Goal: Task Accomplishment & Management: Manage account settings

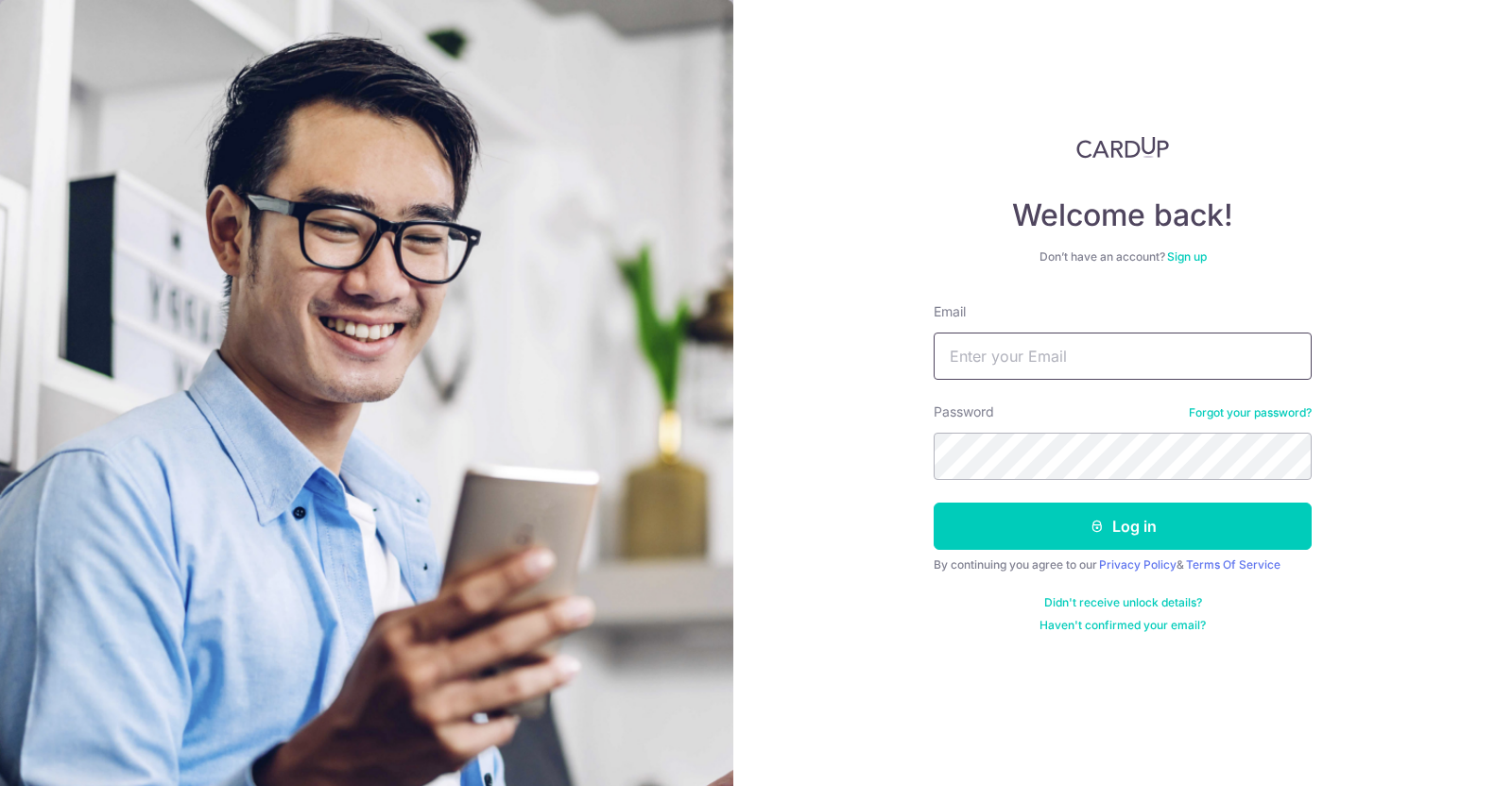
click at [1031, 349] on input "Email" at bounding box center [1123, 356] width 378 height 47
type input "[EMAIL_ADDRESS][DOMAIN_NAME]"
click at [934, 502] on button "Log in" at bounding box center [1123, 526] width 378 height 47
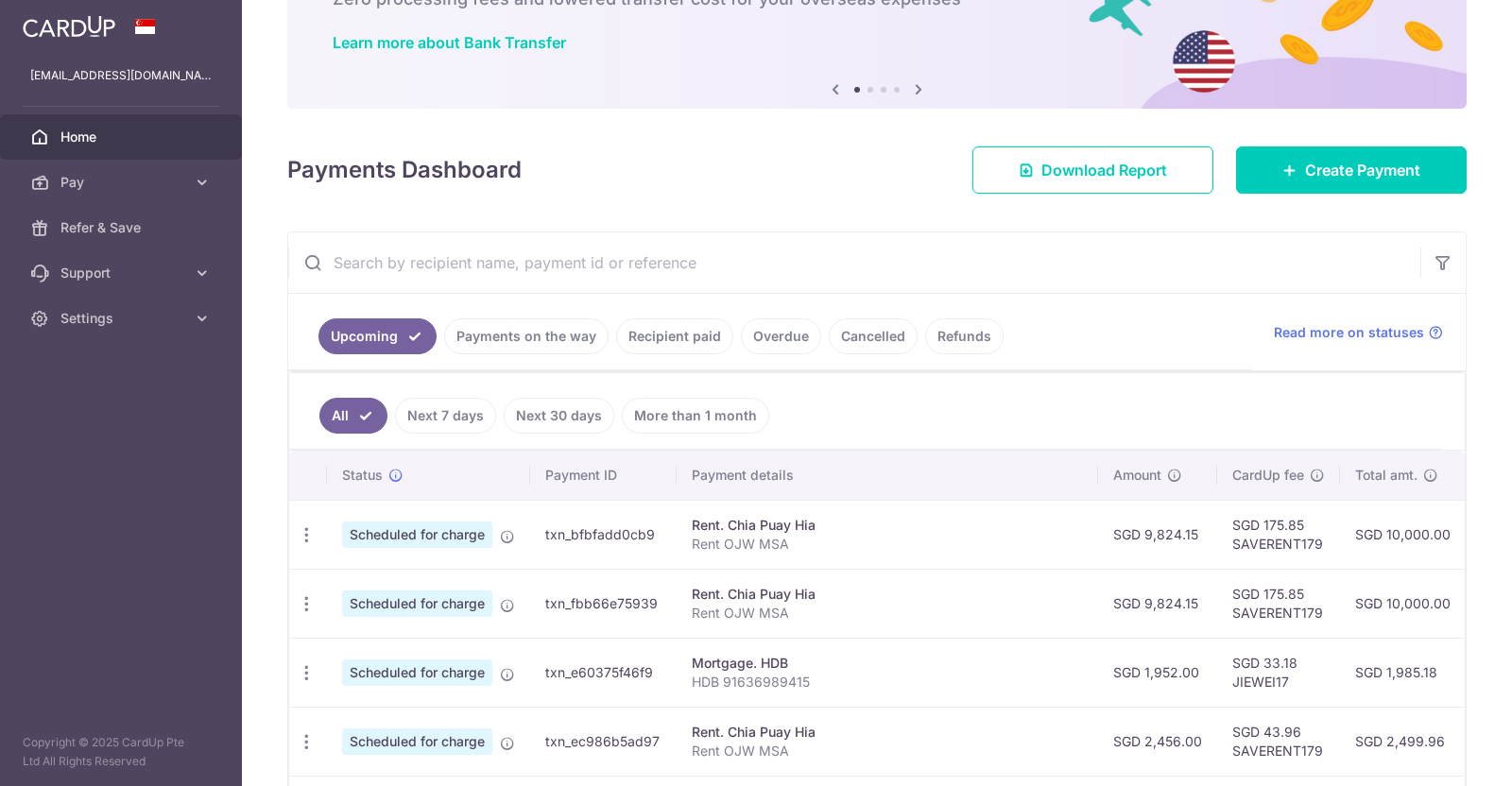
scroll to position [237, 0]
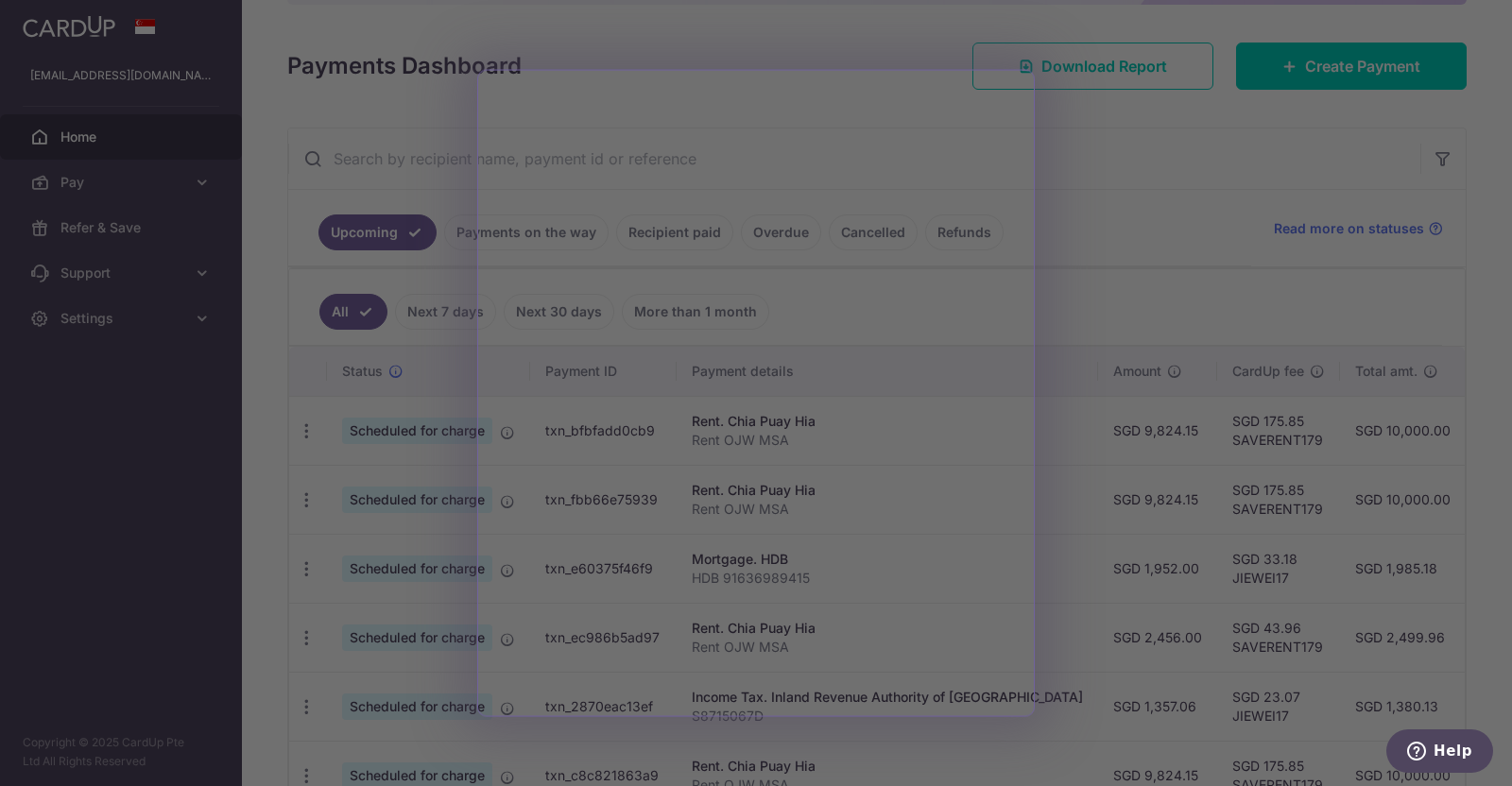
click at [1174, 306] on div at bounding box center [764, 397] width 1528 height 794
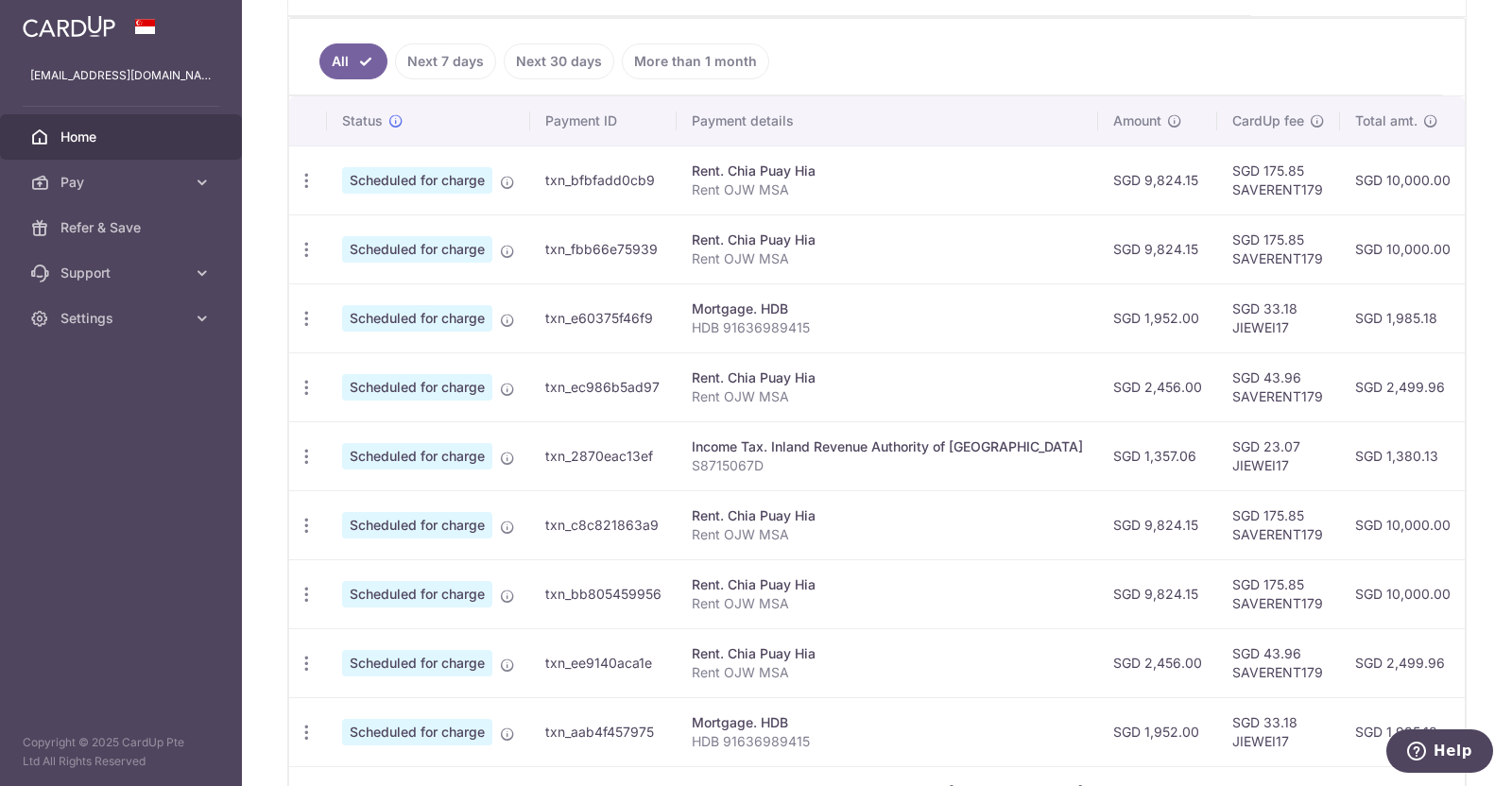
scroll to position [592, 0]
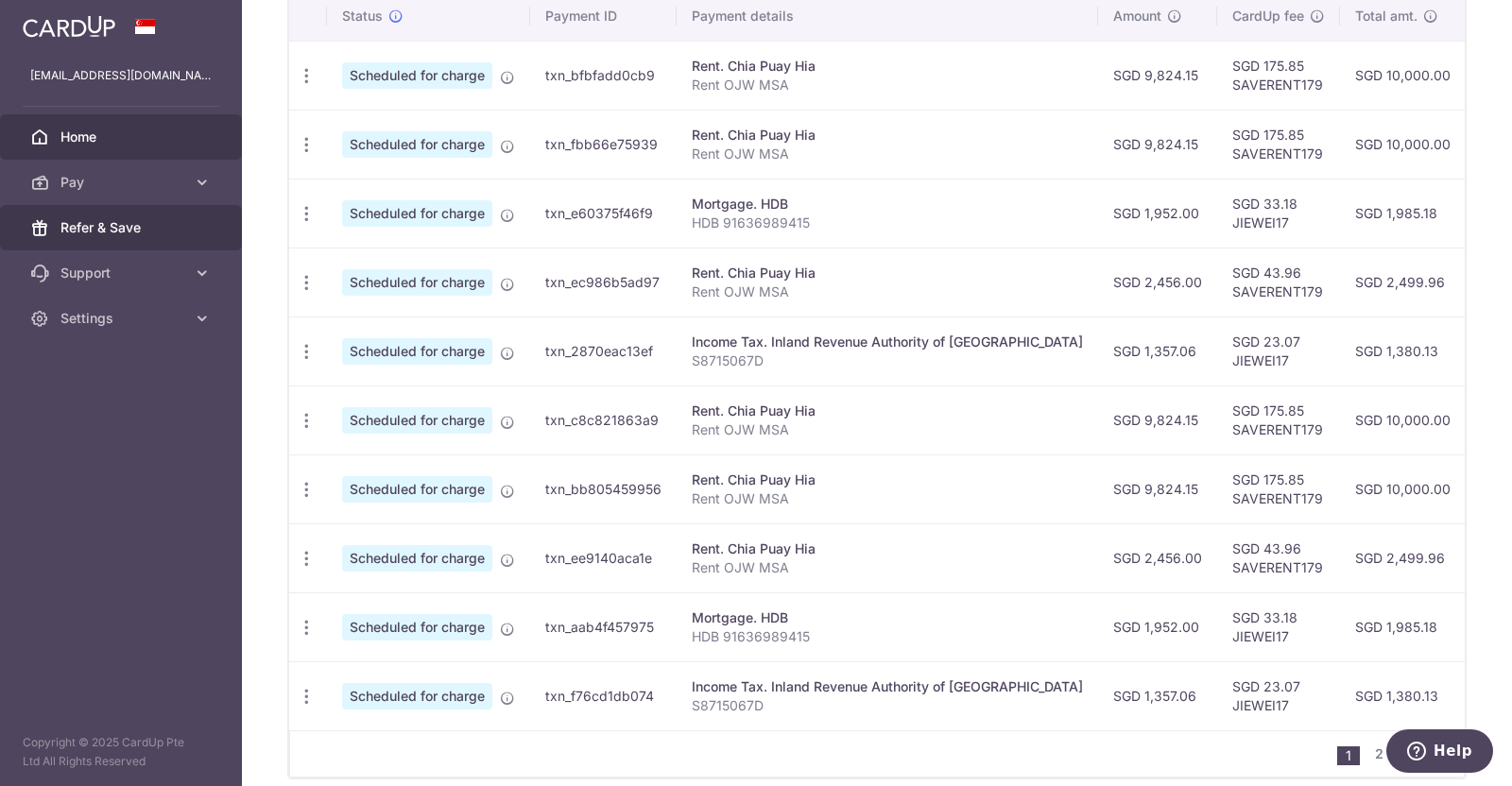
click at [137, 232] on span "Refer & Save" at bounding box center [123, 227] width 125 height 19
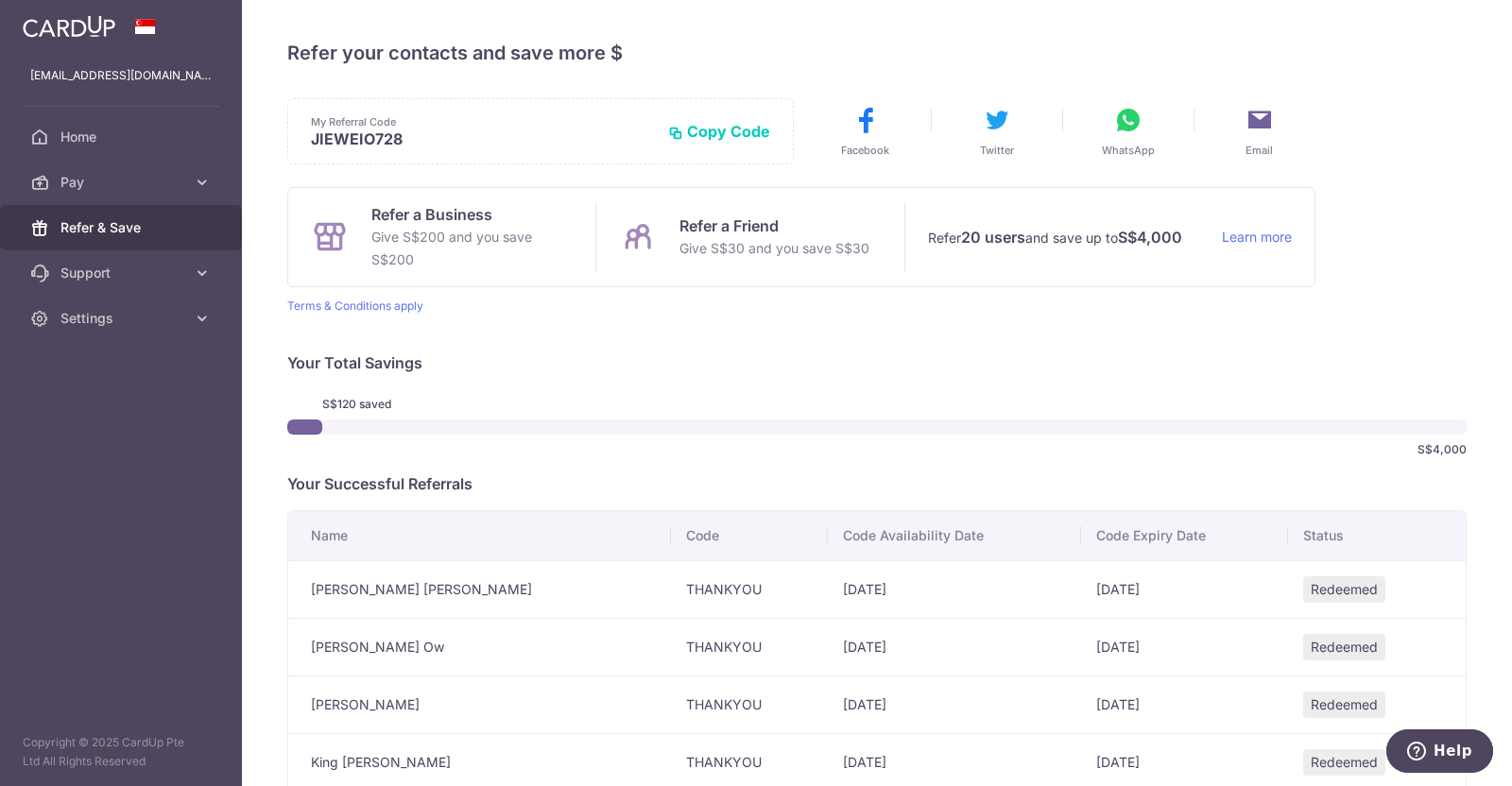
click at [339, 135] on p "JIEWEIO728" at bounding box center [482, 138] width 342 height 19
copy p "JIEWEIO728"
